Goal: Communication & Community: Answer question/provide support

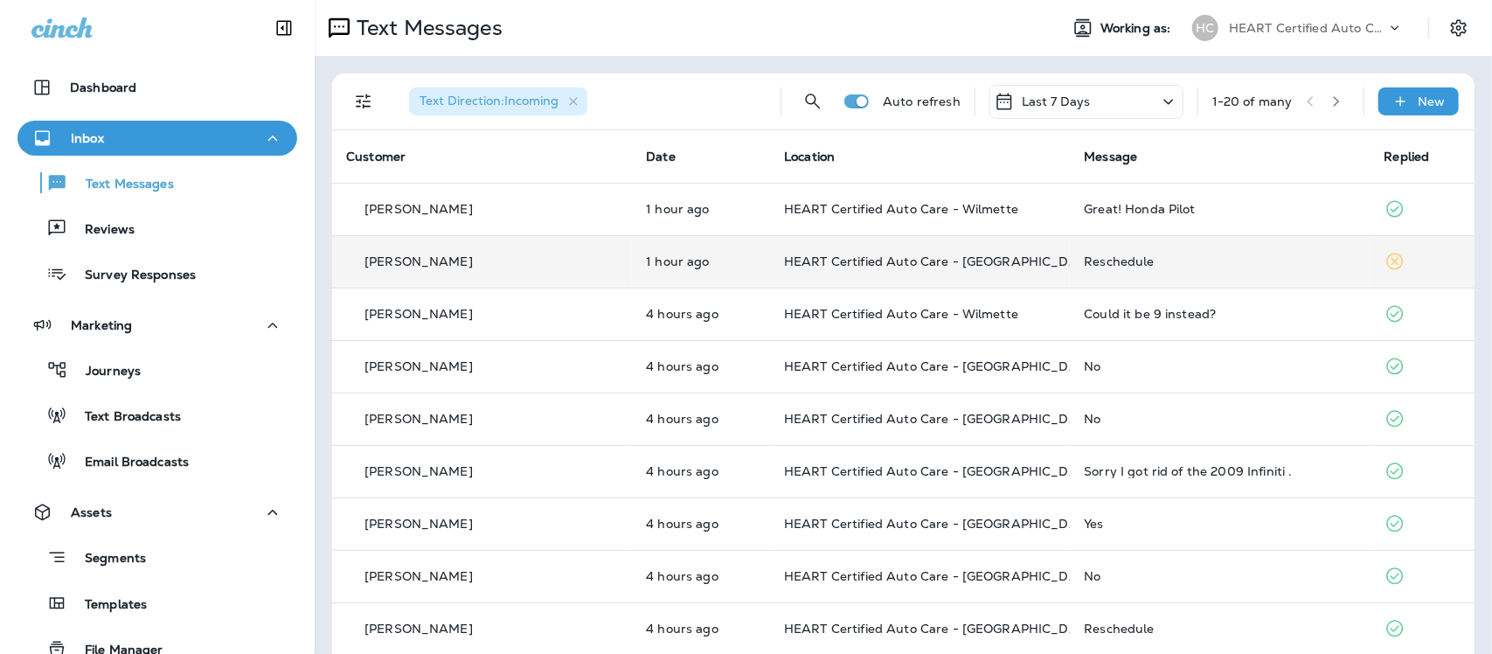
click at [1095, 264] on div "Reschedule" at bounding box center [1220, 261] width 272 height 14
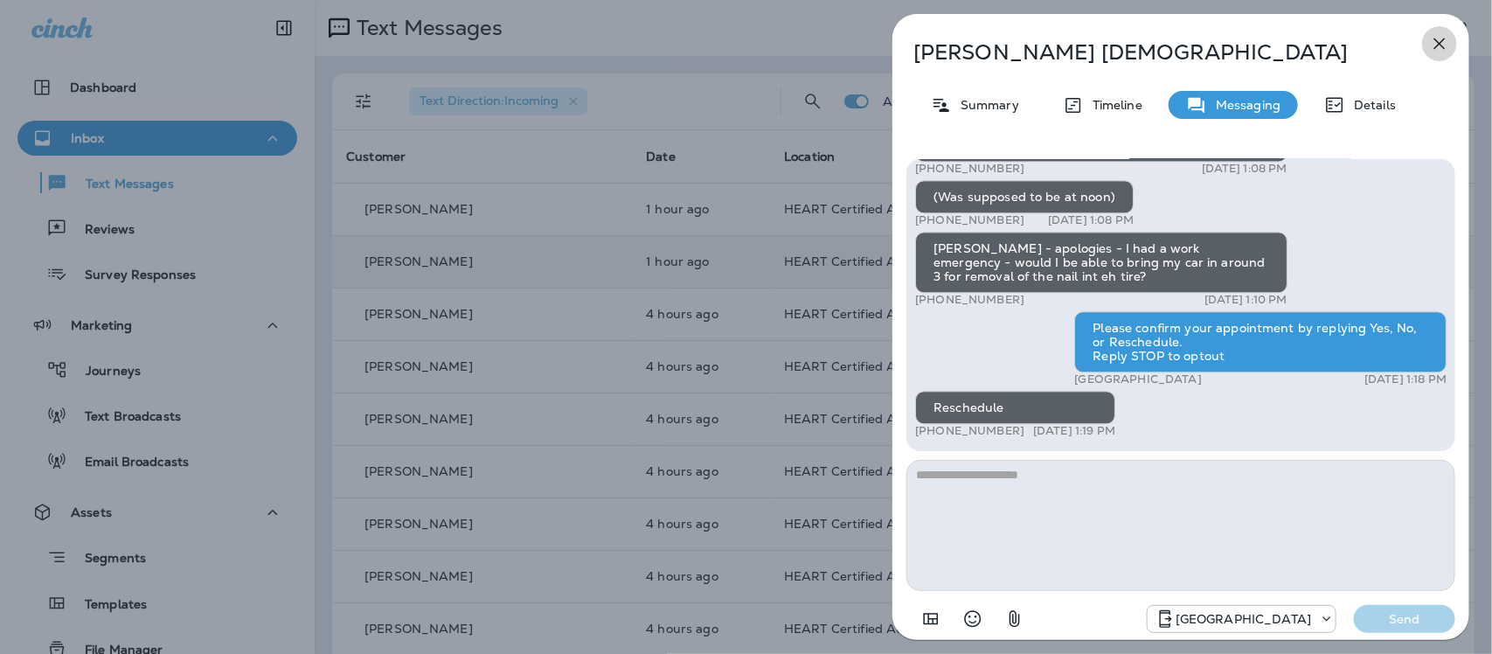
click at [1438, 41] on icon "button" at bounding box center [1440, 43] width 11 height 11
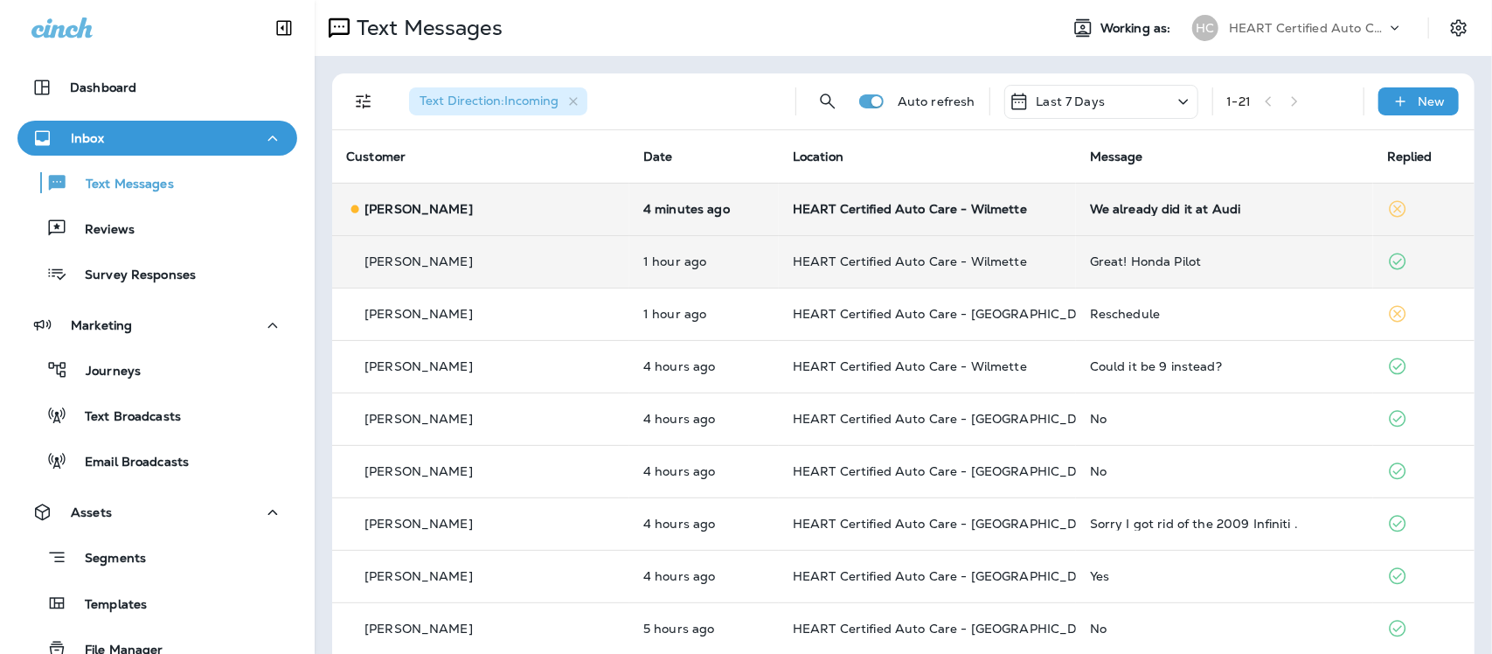
click at [1090, 206] on div "We already did it at Audi" at bounding box center [1224, 209] width 269 height 14
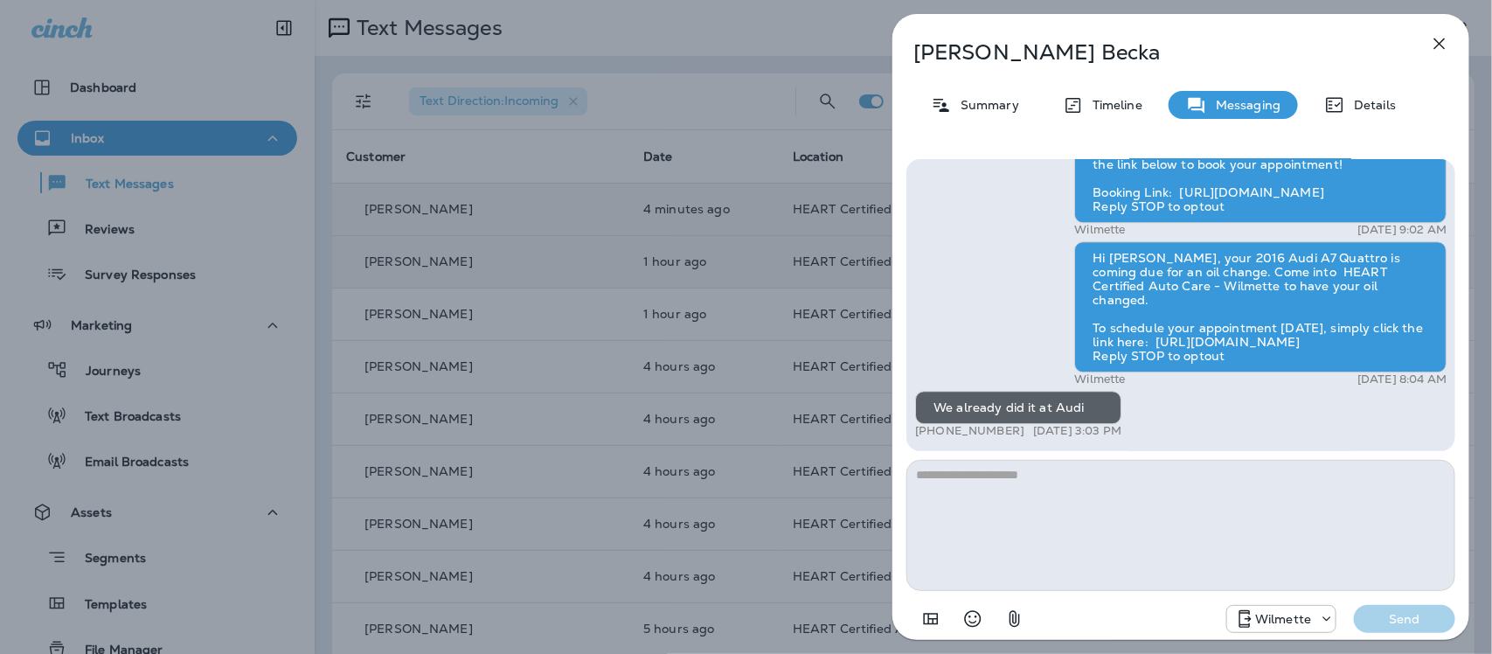
click at [1442, 31] on button "button" at bounding box center [1439, 43] width 35 height 35
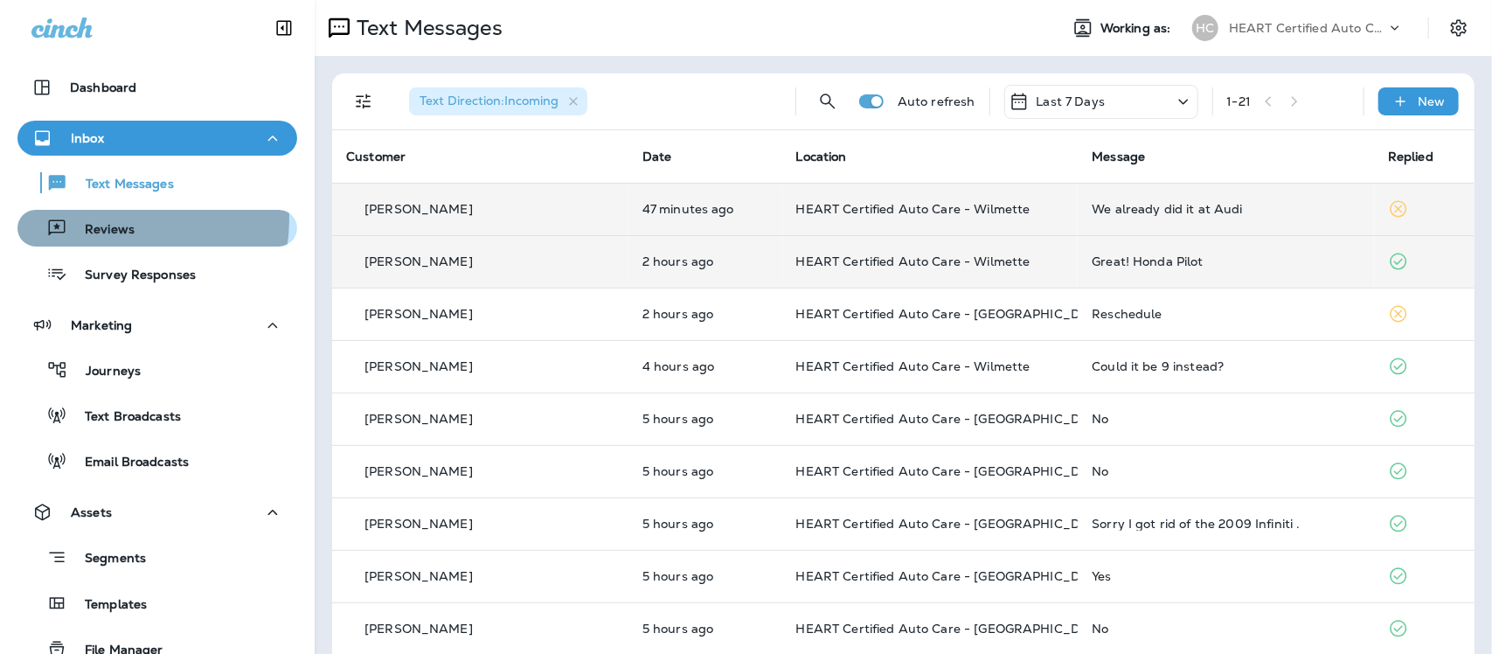
click at [97, 219] on div "Reviews" at bounding box center [79, 228] width 110 height 26
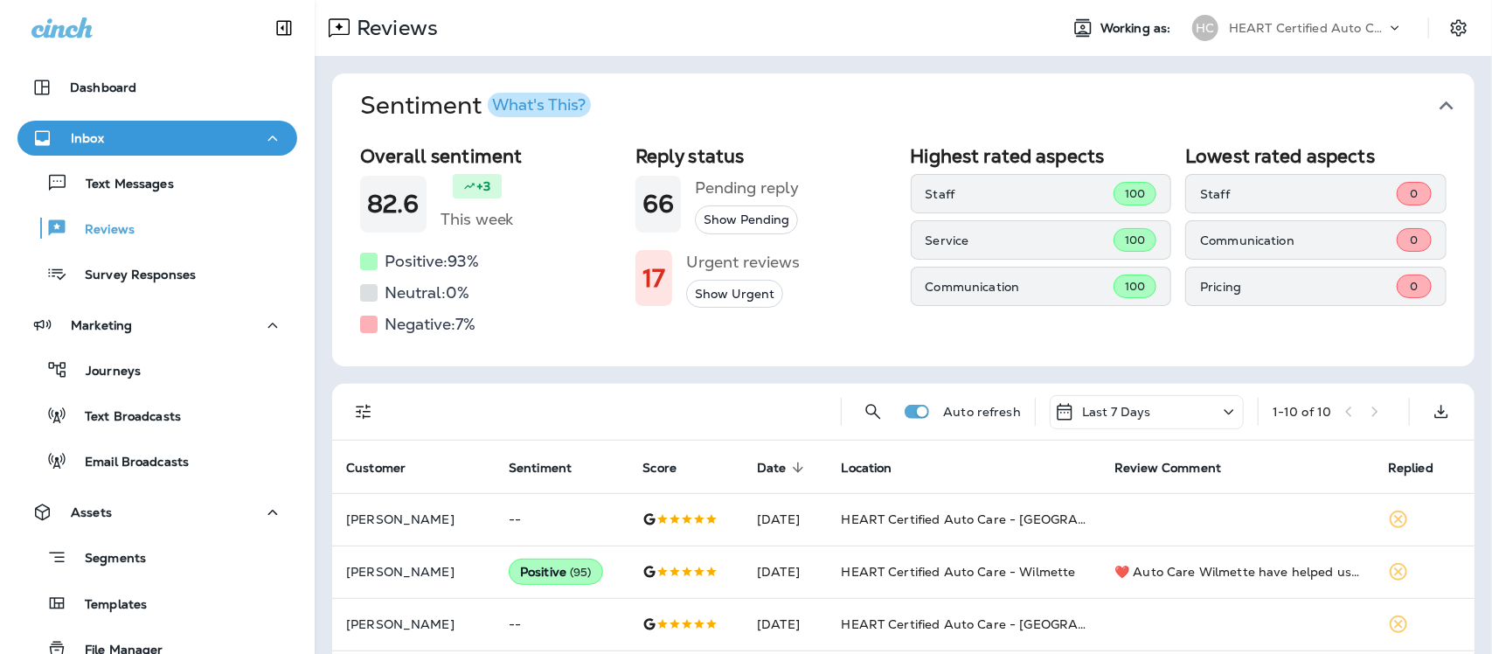
click at [1433, 101] on icon "button" at bounding box center [1447, 106] width 28 height 28
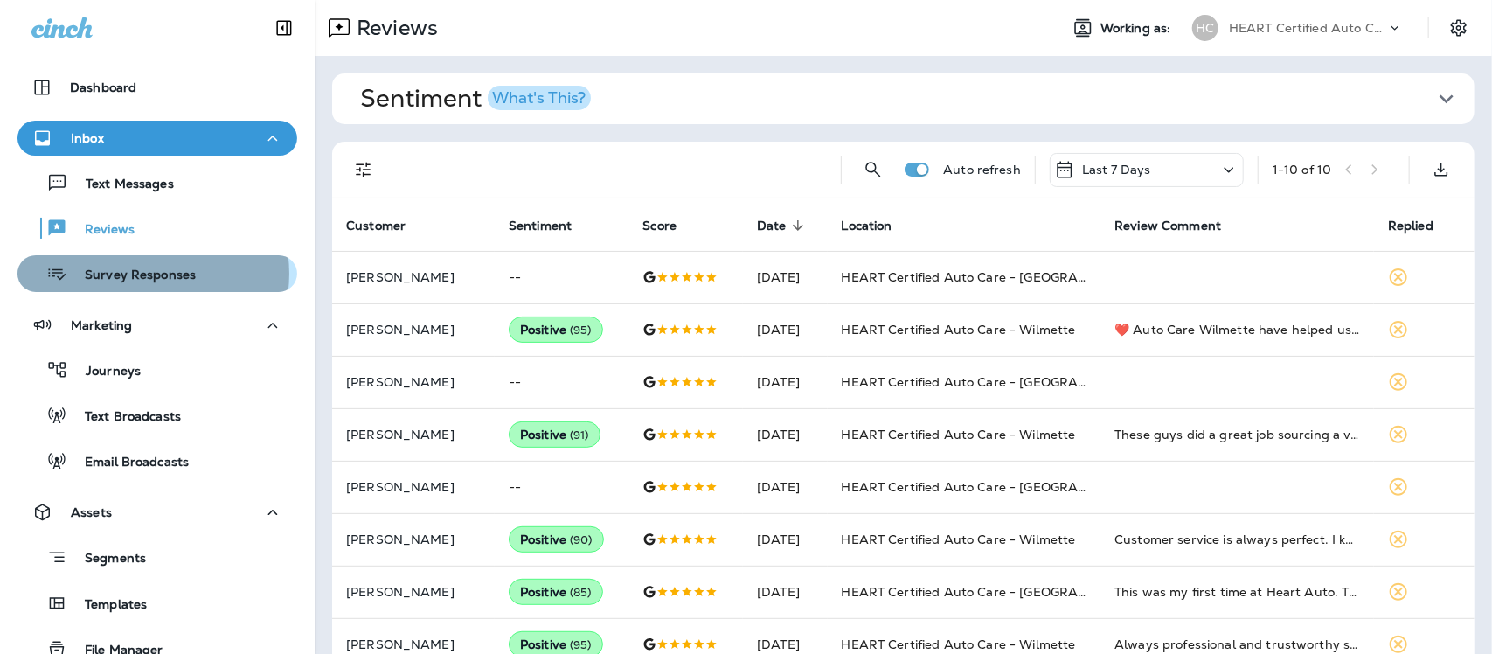
click at [149, 274] on p "Survey Responses" at bounding box center [131, 276] width 129 height 17
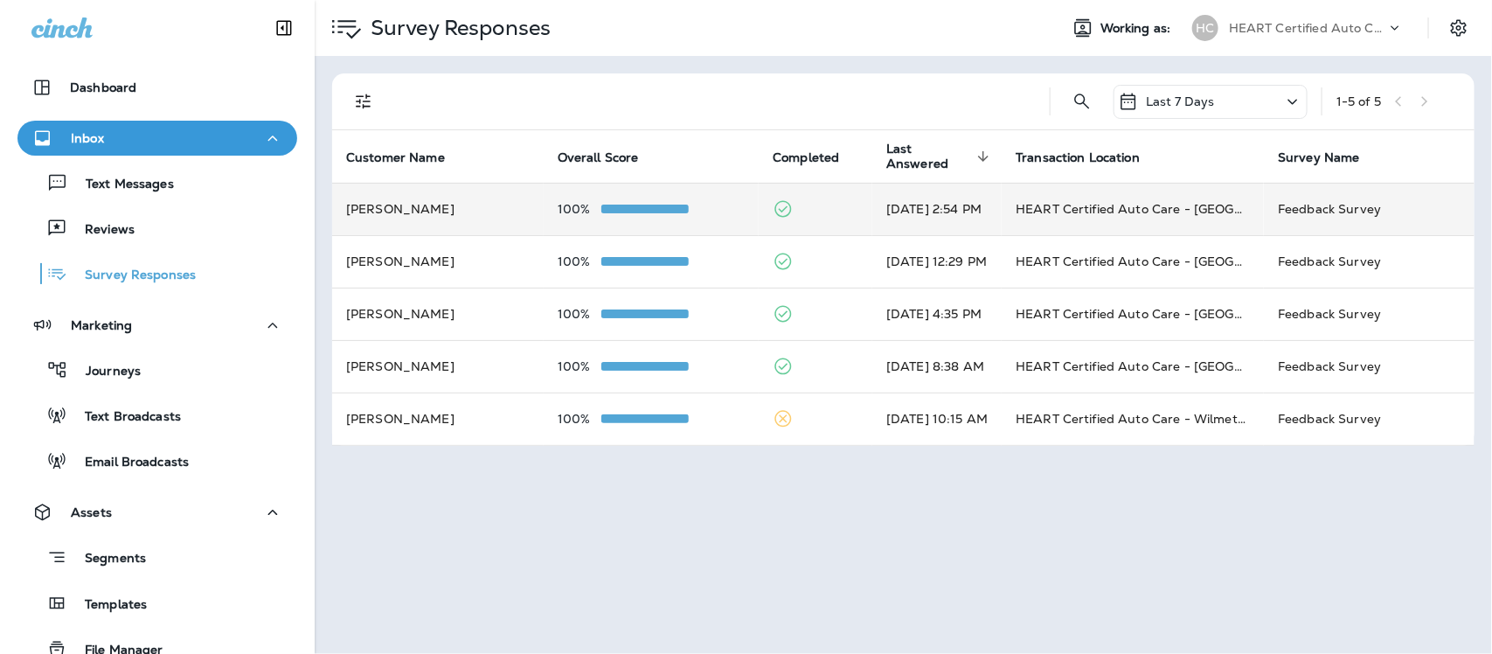
click at [1108, 217] on td "HEART Certified Auto Care - [GEOGRAPHIC_DATA]" at bounding box center [1133, 209] width 262 height 52
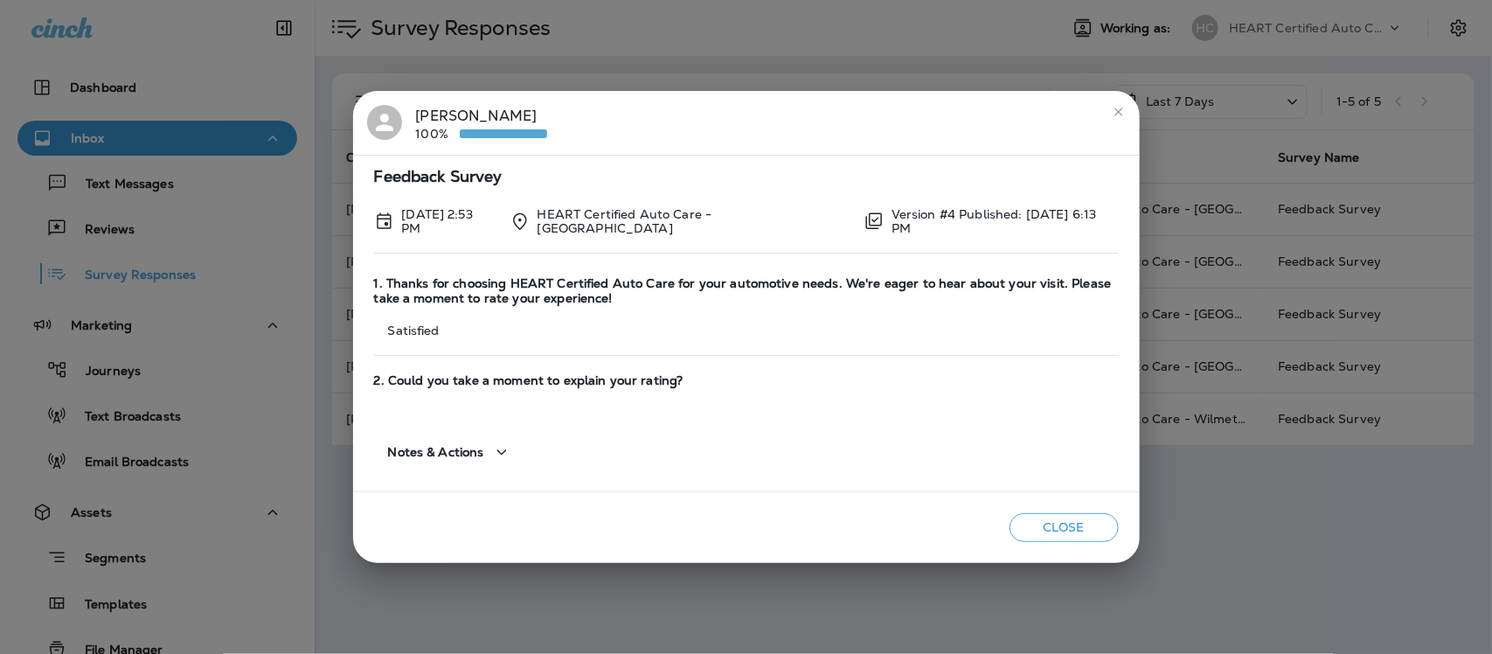
click at [1120, 109] on icon "close" at bounding box center [1119, 112] width 14 height 14
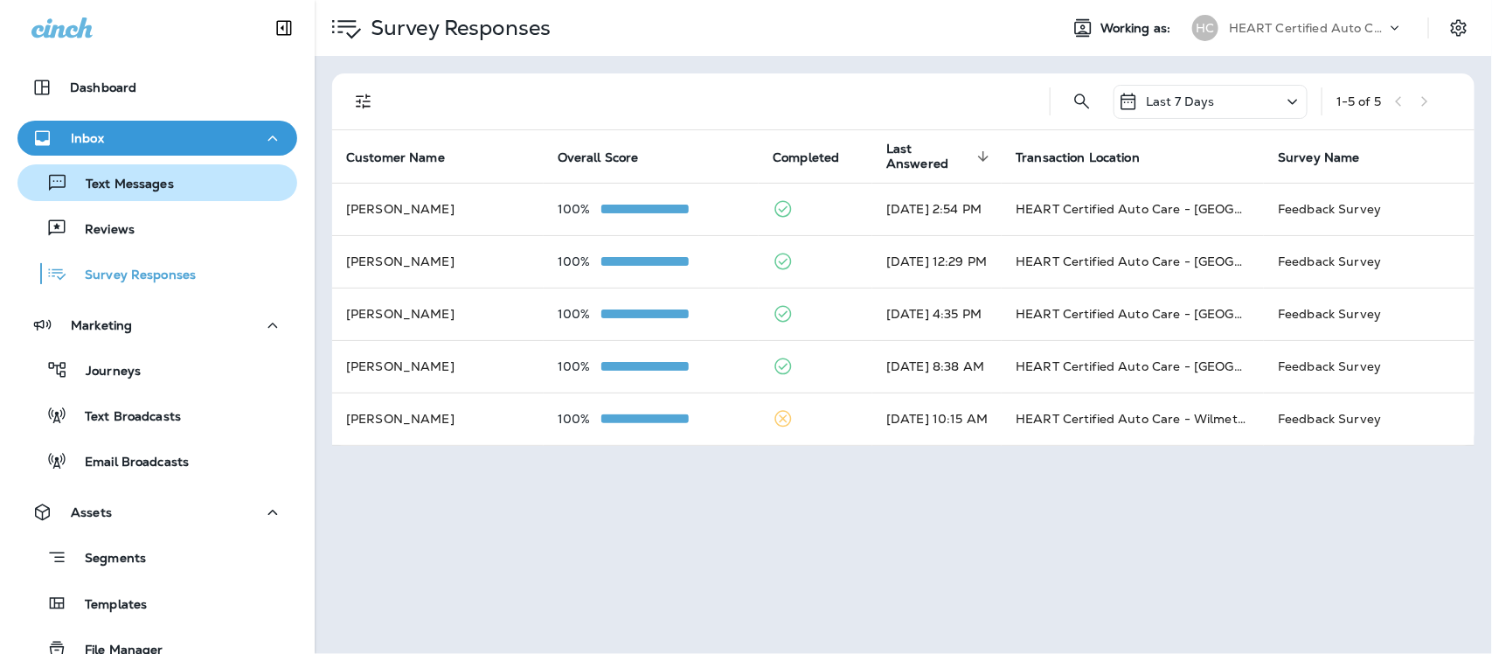
click at [106, 189] on p "Text Messages" at bounding box center [121, 185] width 106 height 17
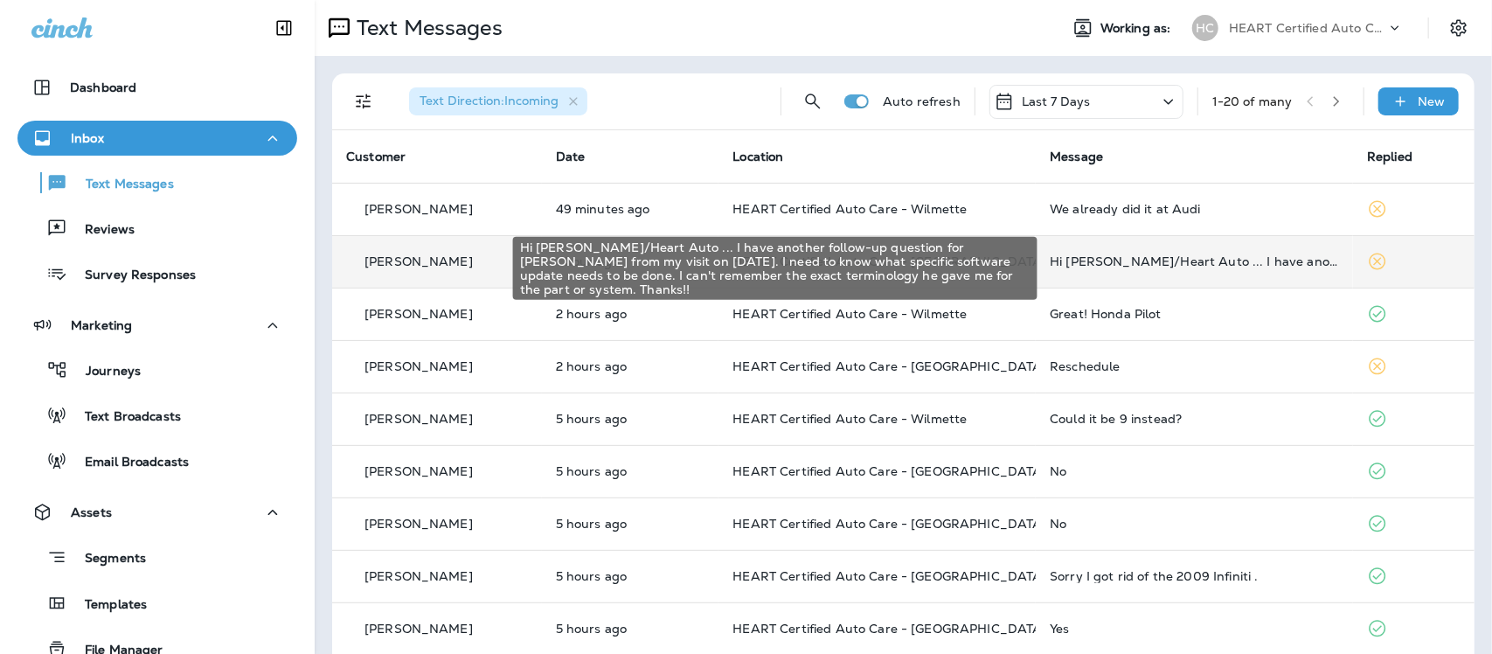
click at [1178, 258] on div "Hi [PERSON_NAME]/Heart Auto ... I have another follow-up question for [PERSON_N…" at bounding box center [1194, 261] width 289 height 14
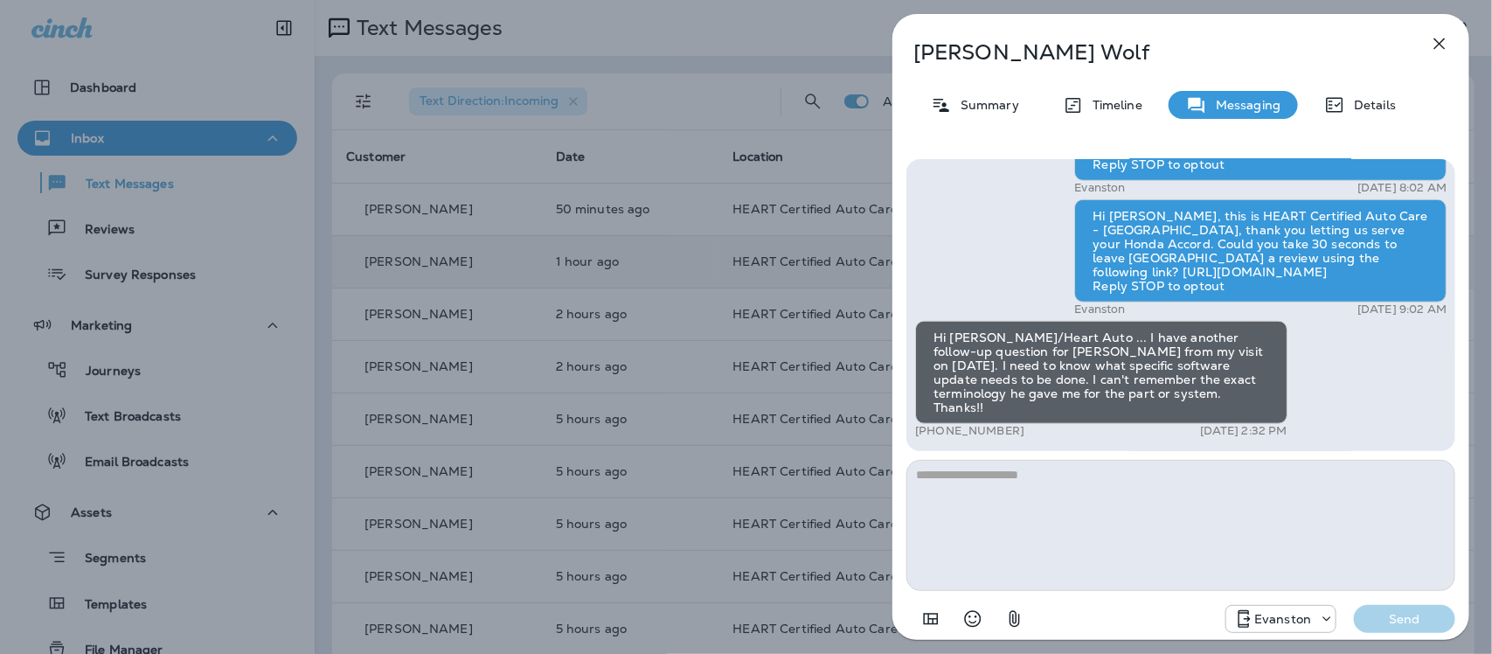
click at [1027, 482] on textarea at bounding box center [1181, 525] width 549 height 131
type textarea "*"
type textarea "**********"
click at [1393, 618] on p "Send" at bounding box center [1404, 619] width 73 height 16
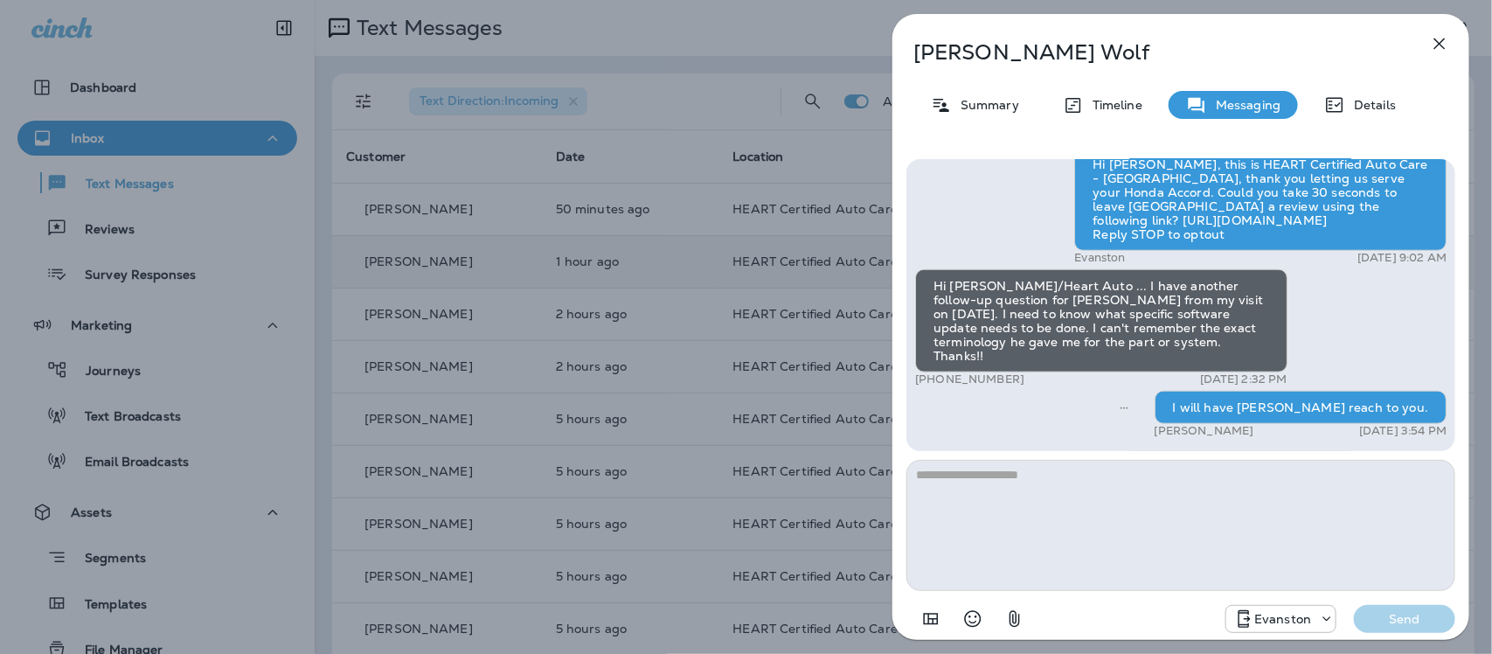
click at [1442, 35] on icon "button" at bounding box center [1439, 43] width 21 height 21
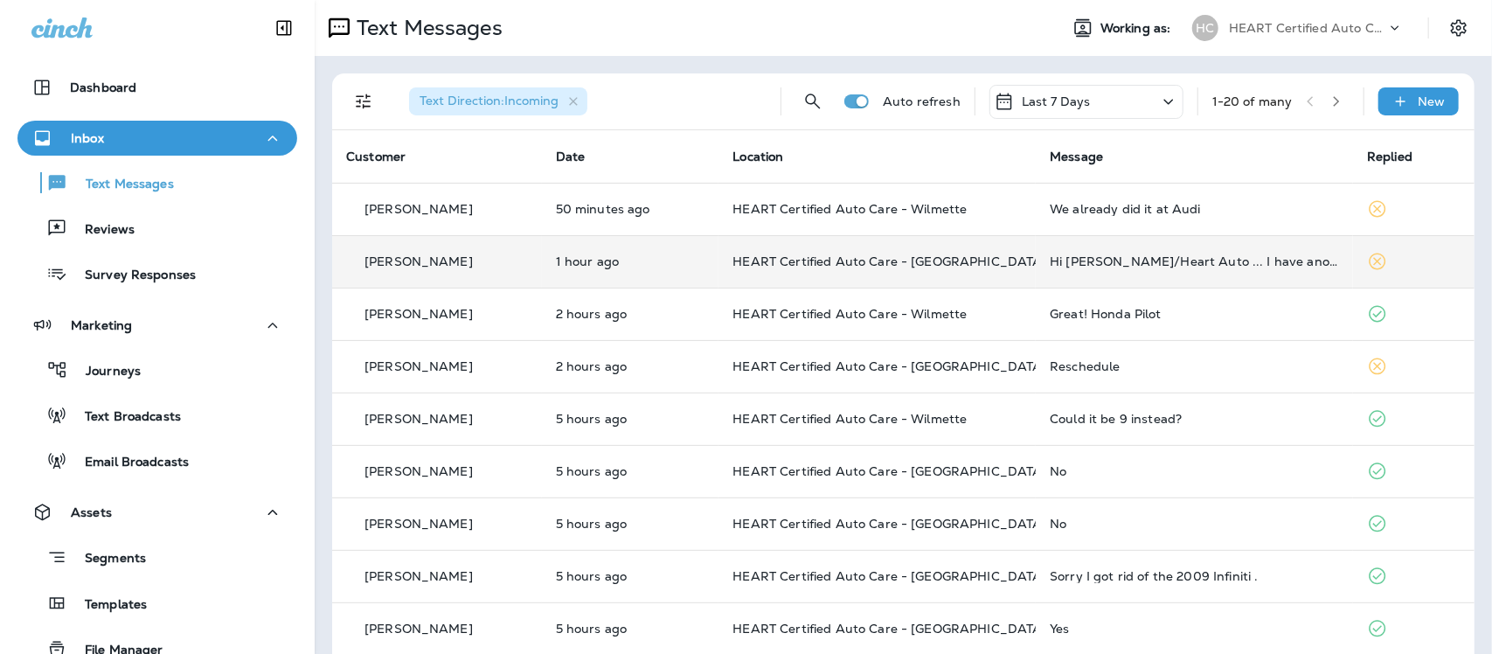
click at [893, 158] on th "Location" at bounding box center [877, 156] width 317 height 52
click at [1204, 252] on td "Hi [PERSON_NAME]/Heart Auto ... I have another follow-up question for [PERSON_N…" at bounding box center [1194, 261] width 318 height 52
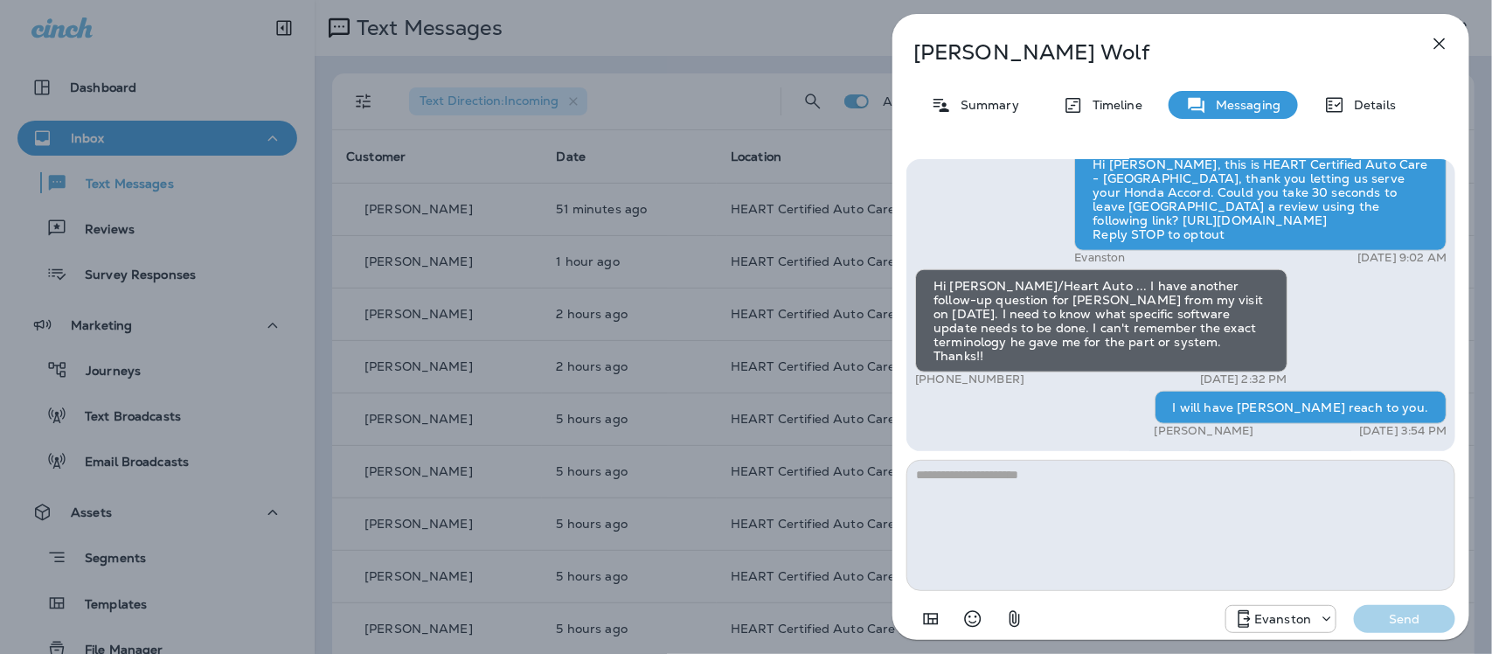
click at [1442, 44] on icon "button" at bounding box center [1439, 43] width 21 height 21
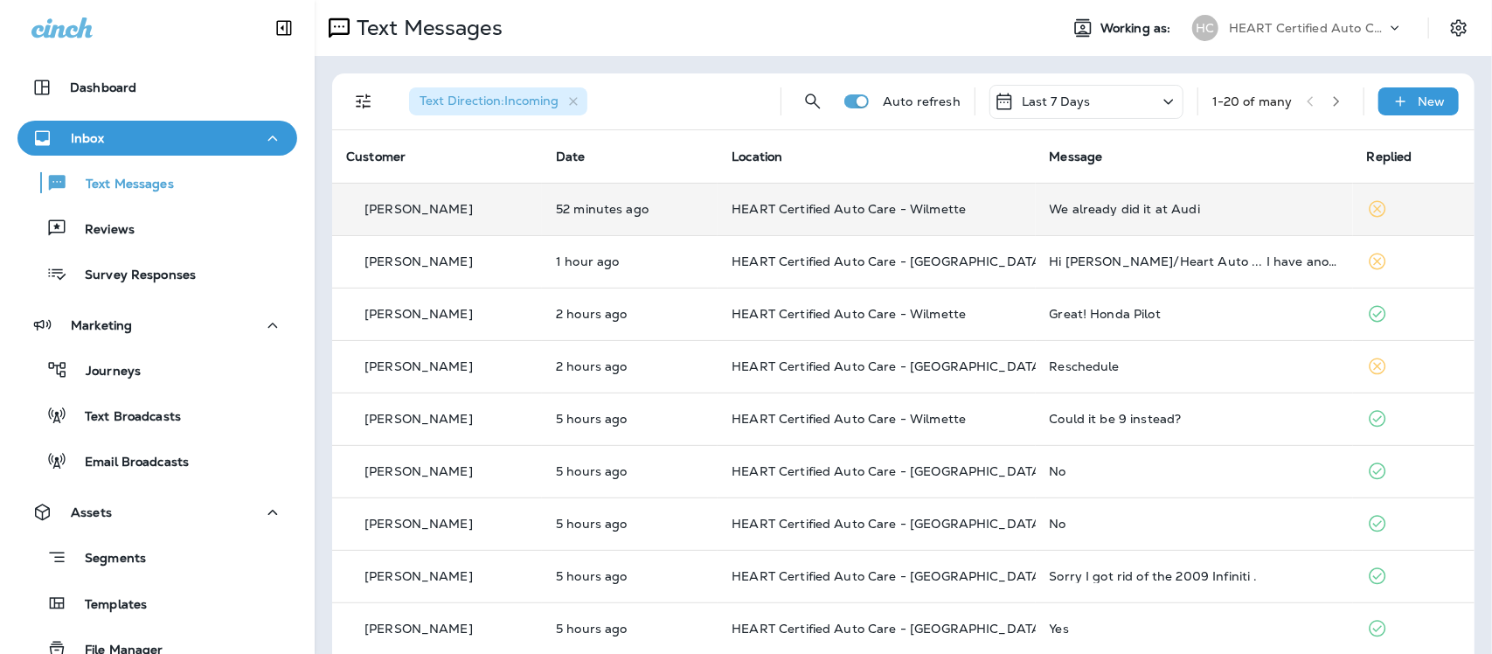
click at [1137, 212] on div "We already did it at Audi" at bounding box center [1194, 209] width 289 height 14
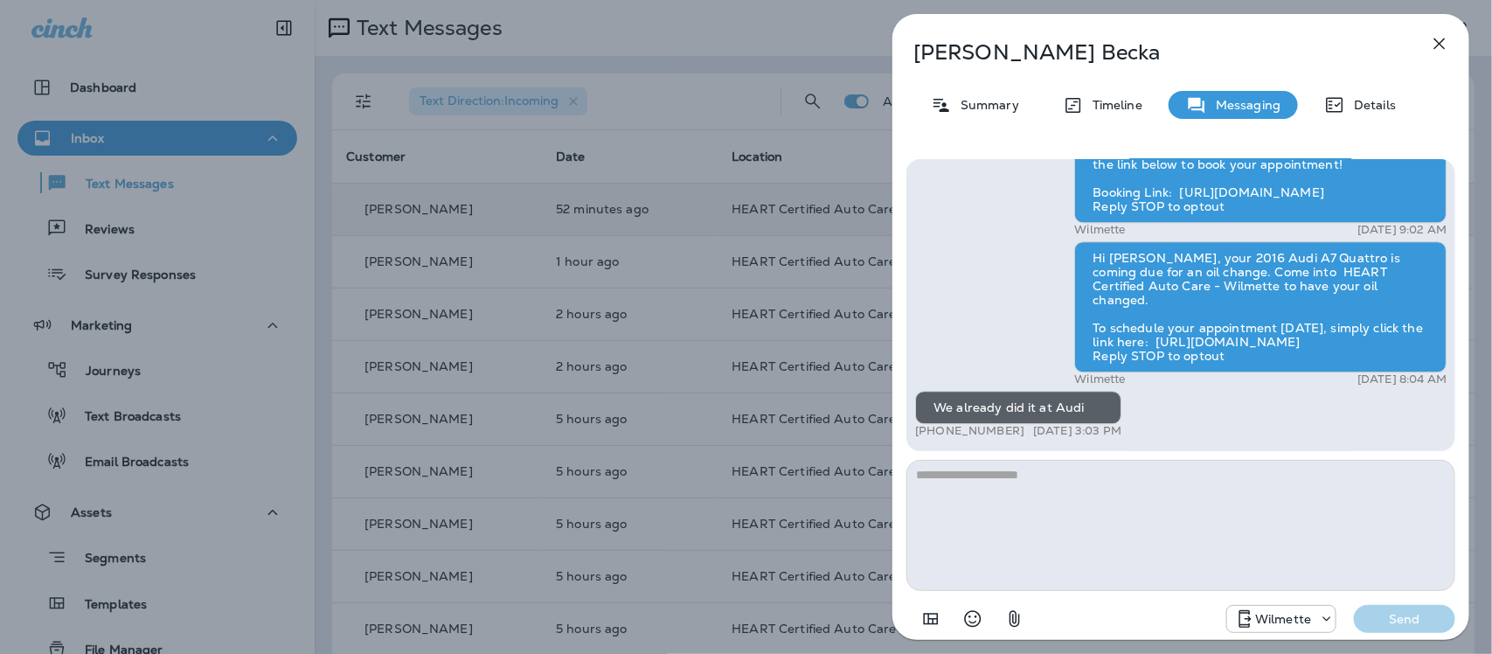
click at [1438, 45] on icon "button" at bounding box center [1439, 43] width 21 height 21
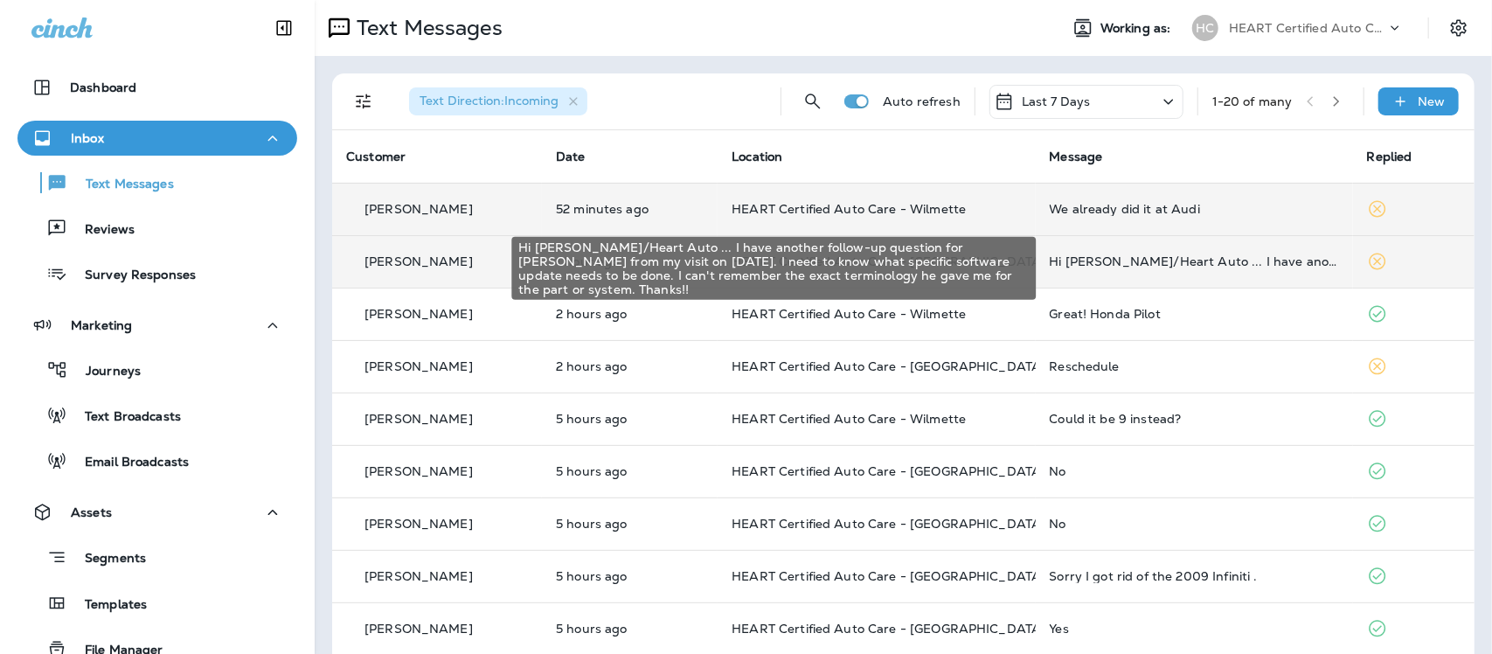
click at [1132, 262] on div "Hi [PERSON_NAME]/Heart Auto ... I have another follow-up question for [PERSON_N…" at bounding box center [1194, 261] width 289 height 14
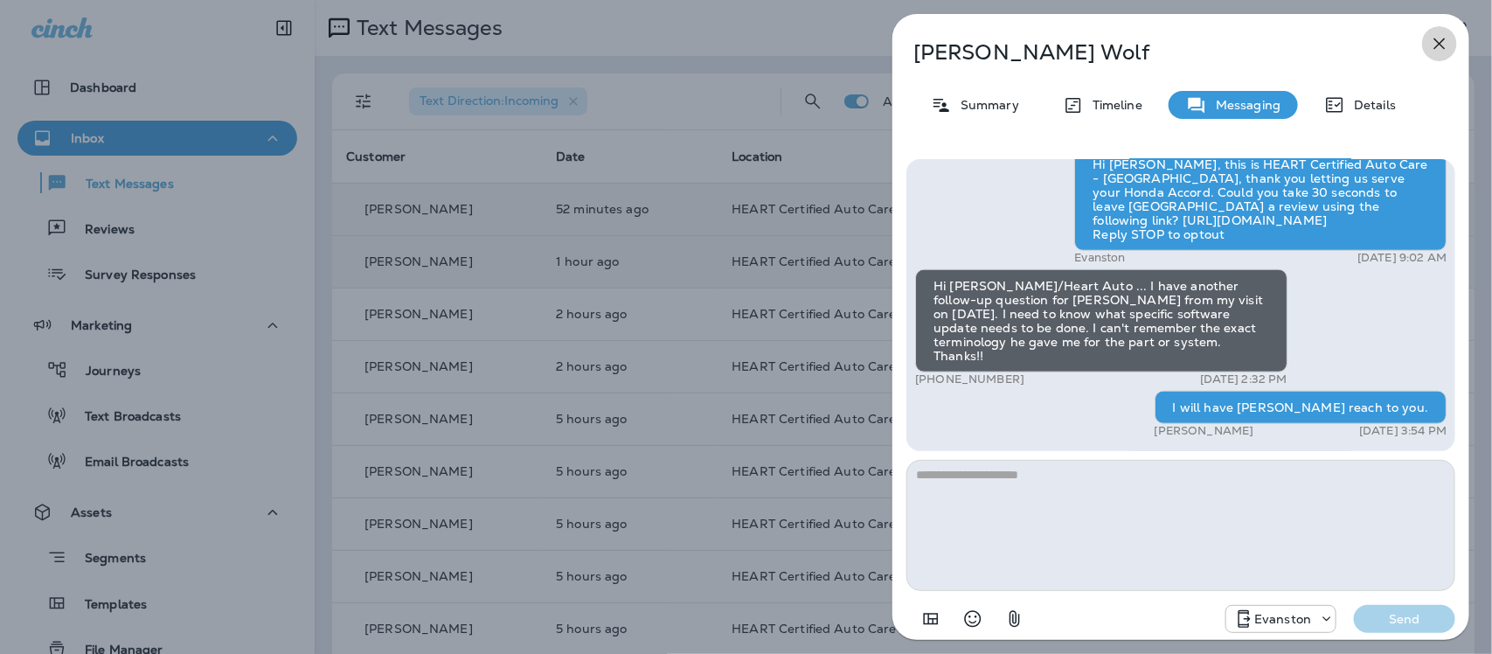
click at [1440, 41] on icon "button" at bounding box center [1439, 43] width 21 height 21
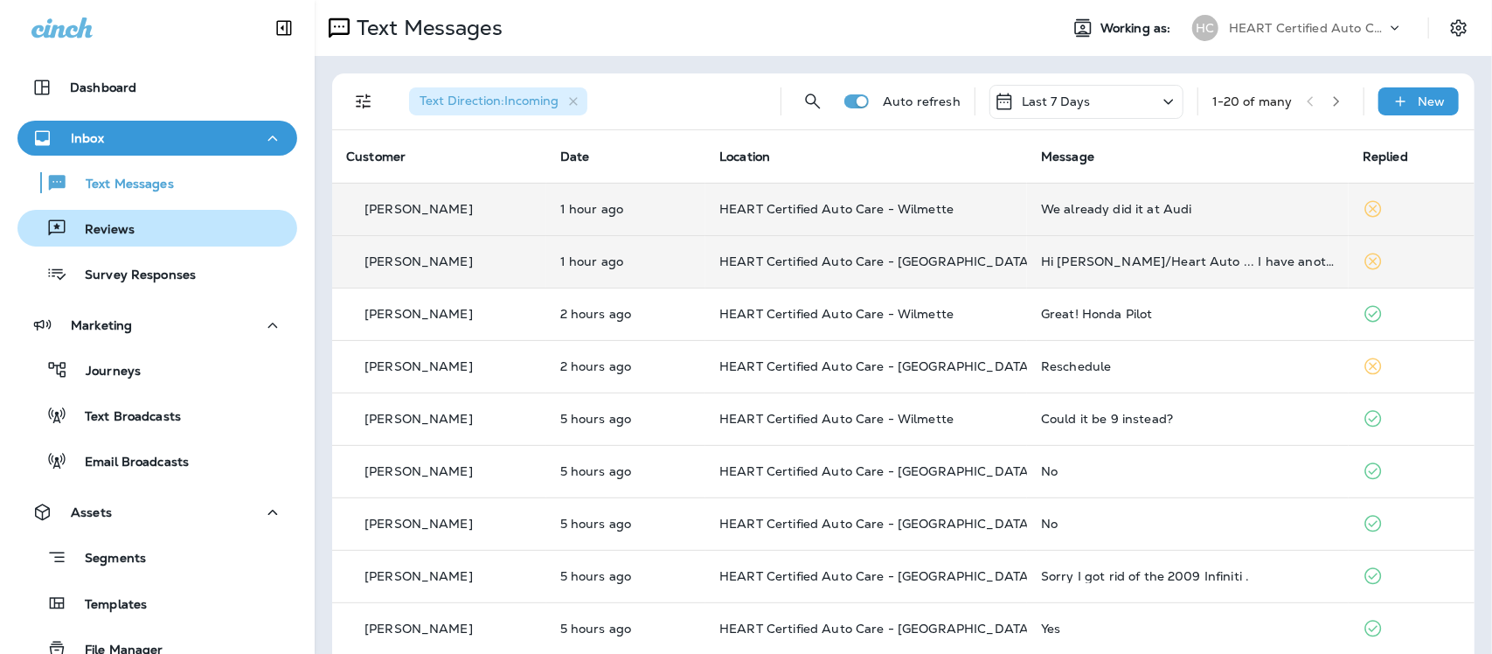
click at [115, 236] on p "Reviews" at bounding box center [100, 230] width 67 height 17
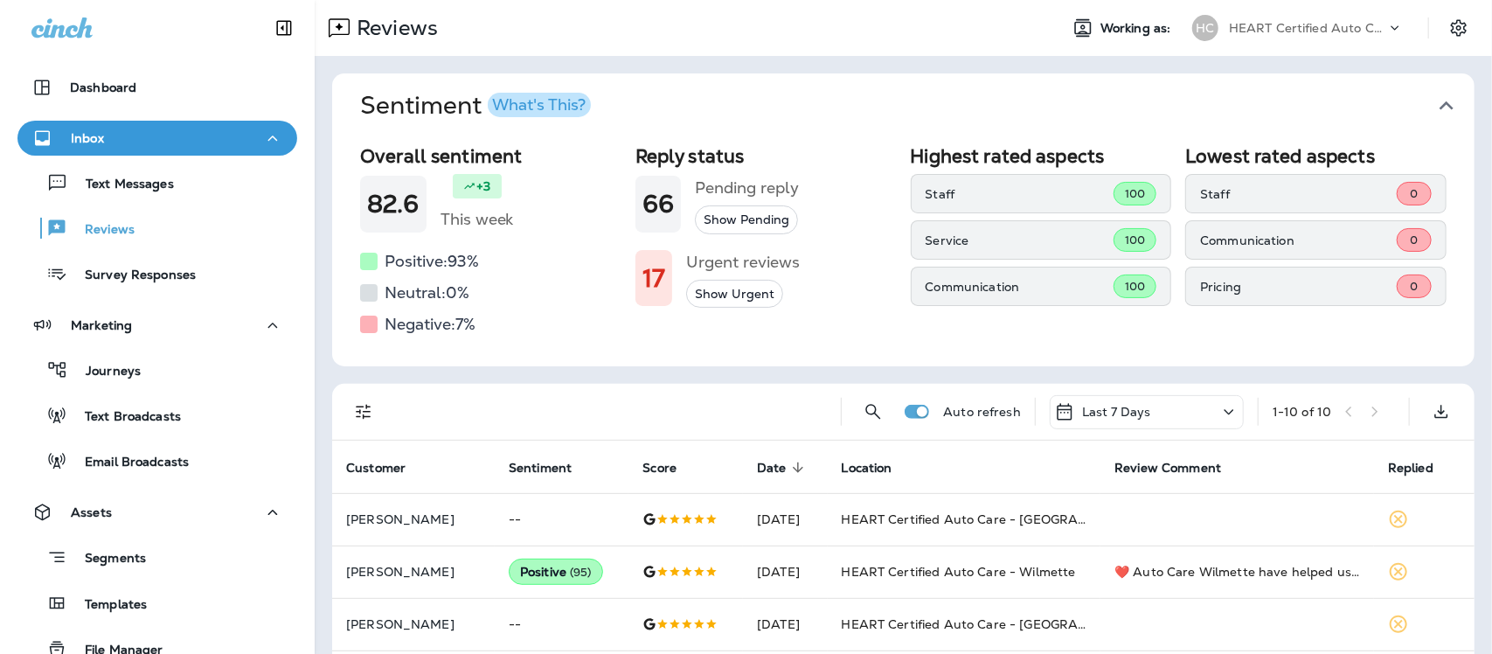
drag, startPoint x: 1434, startPoint y: 102, endPoint x: 1423, endPoint y: 102, distance: 10.5
click at [1435, 102] on icon "button" at bounding box center [1447, 106] width 28 height 28
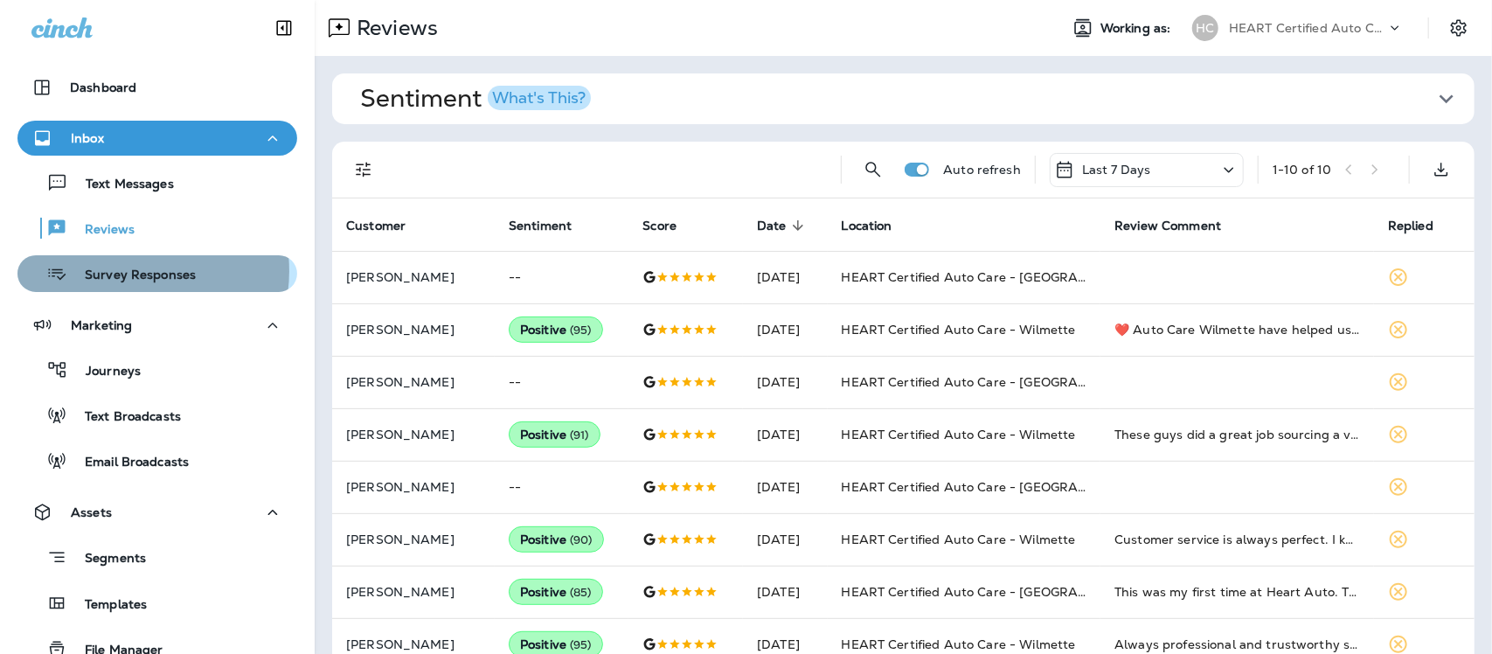
click at [128, 271] on p "Survey Responses" at bounding box center [131, 276] width 129 height 17
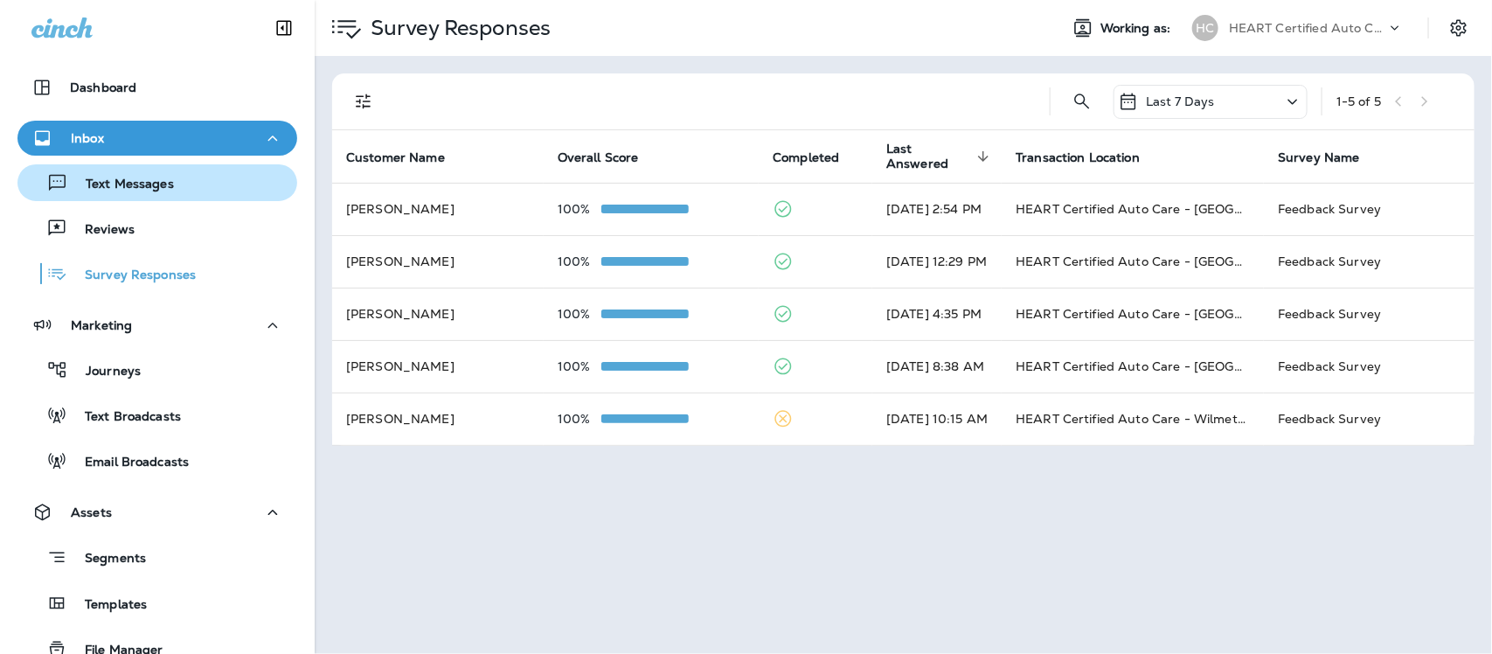
click at [125, 175] on div "Text Messages" at bounding box center [98, 183] width 149 height 26
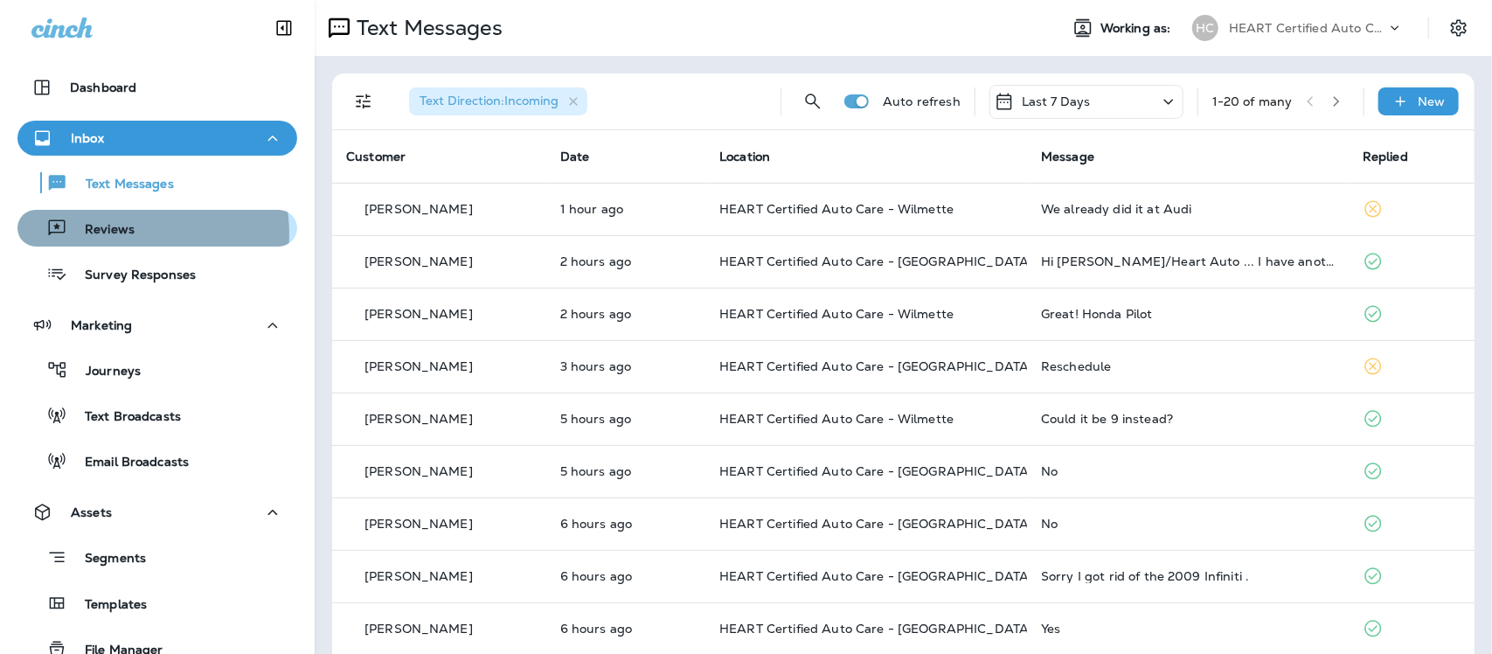
click at [110, 234] on p "Reviews" at bounding box center [100, 230] width 67 height 17
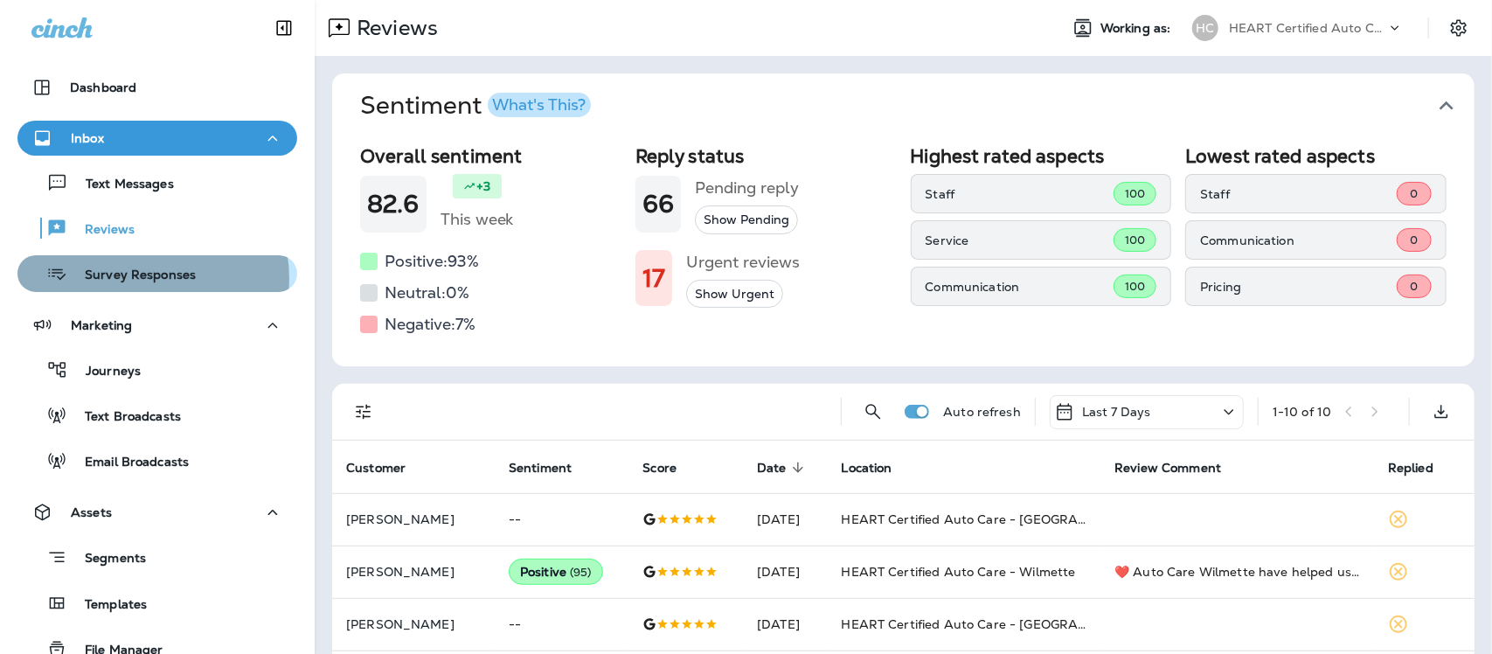
click at [144, 278] on p "Survey Responses" at bounding box center [131, 276] width 129 height 17
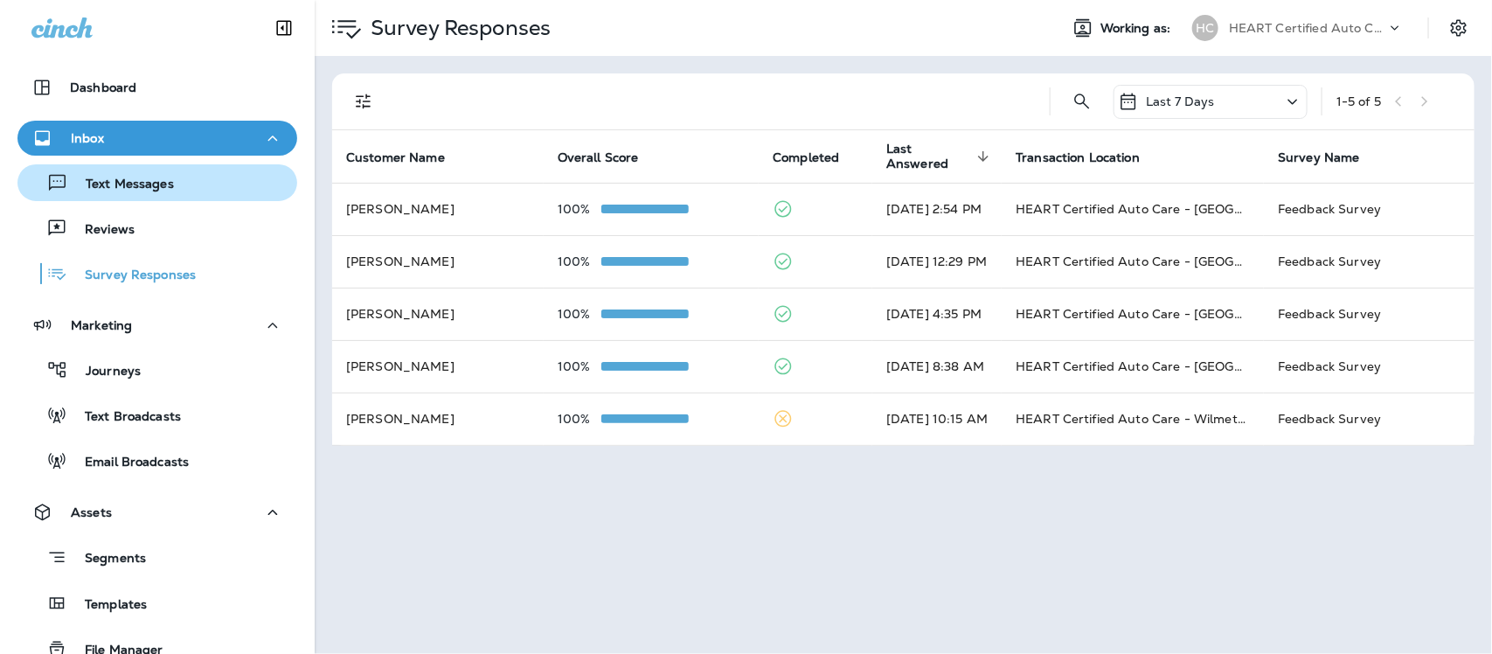
click at [136, 189] on p "Text Messages" at bounding box center [121, 185] width 106 height 17
